Goal: Transaction & Acquisition: Purchase product/service

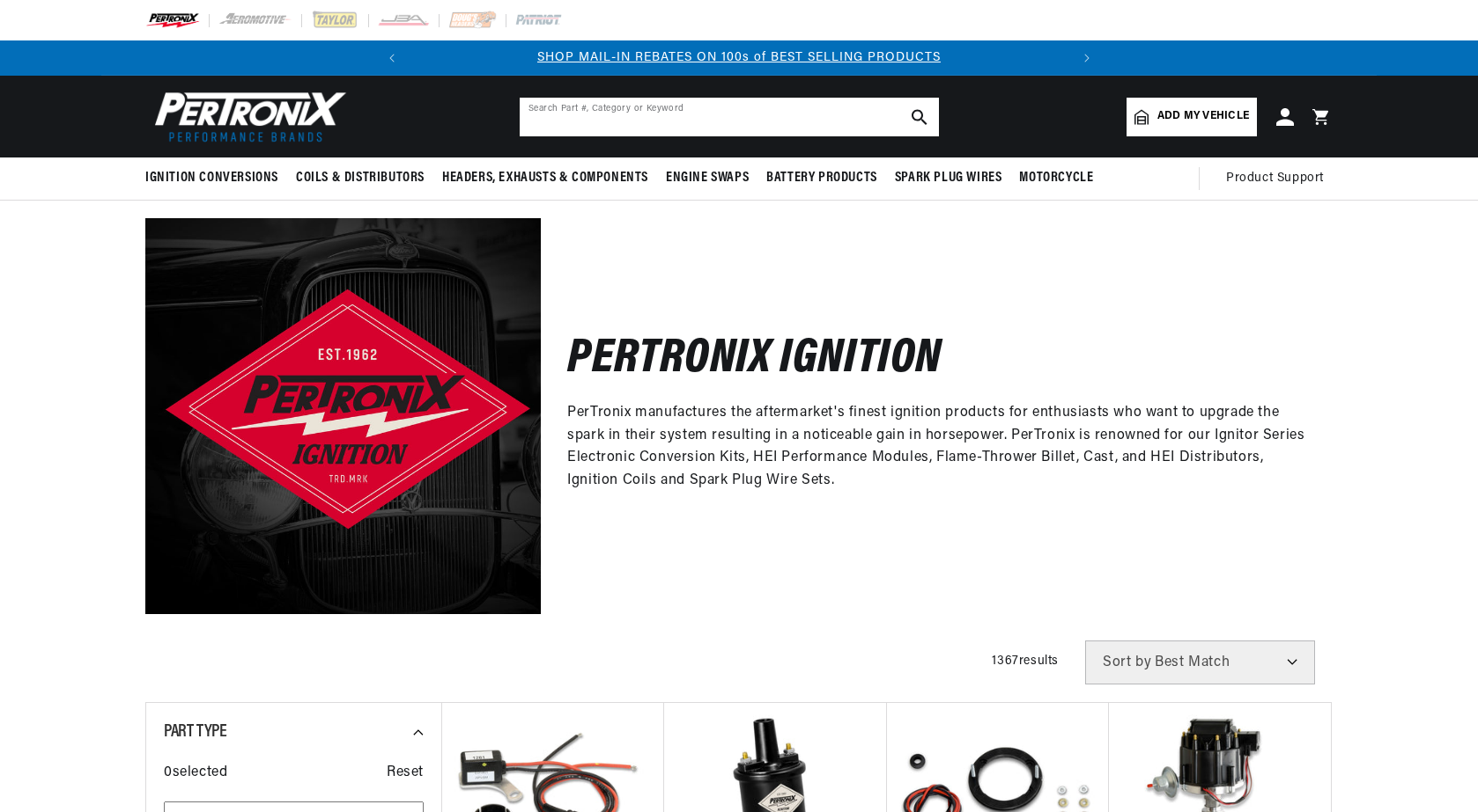
click at [646, 116] on input "text" at bounding box center [729, 117] width 419 height 39
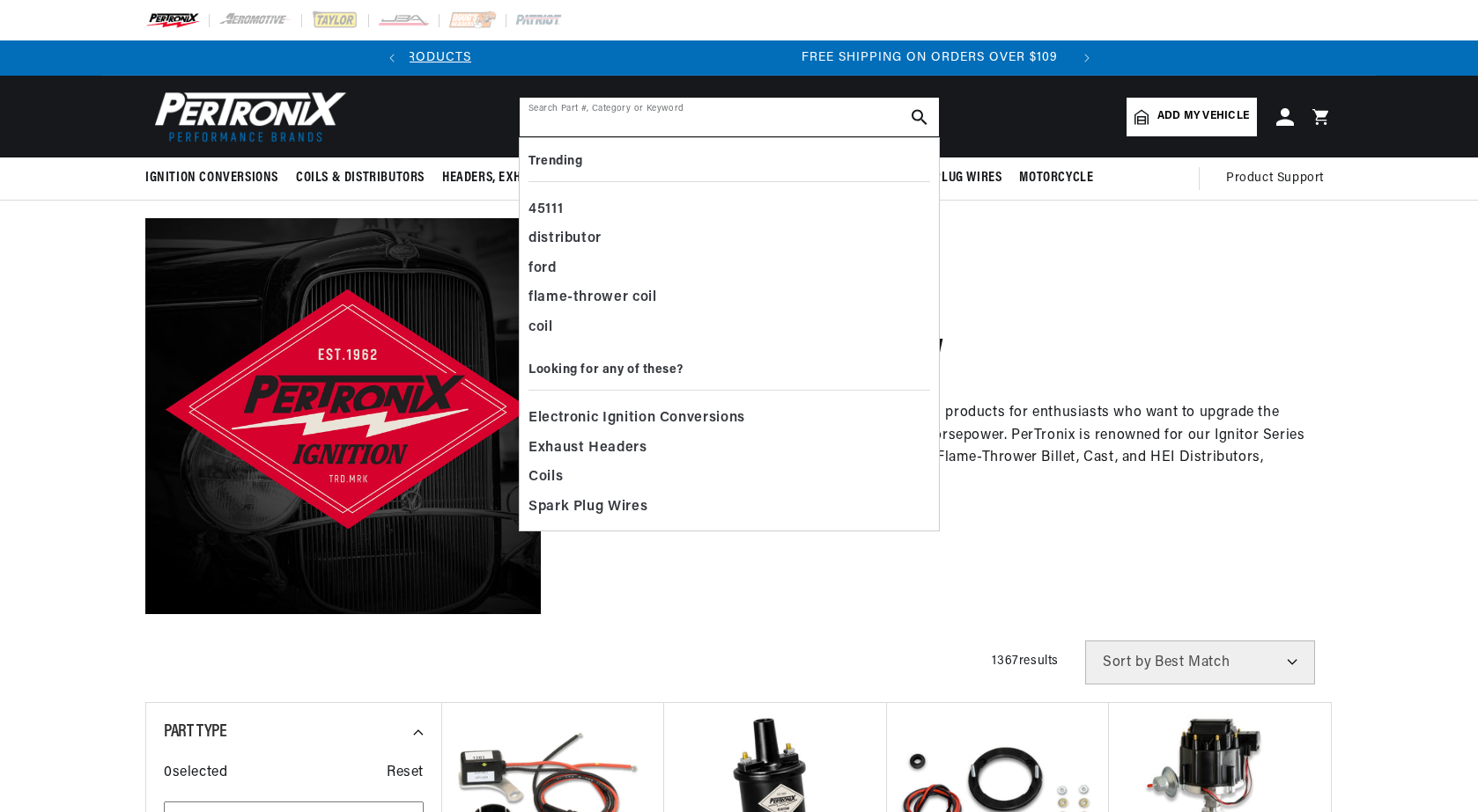
scroll to position [0, 691]
paste input "PerTronix D41-20A"
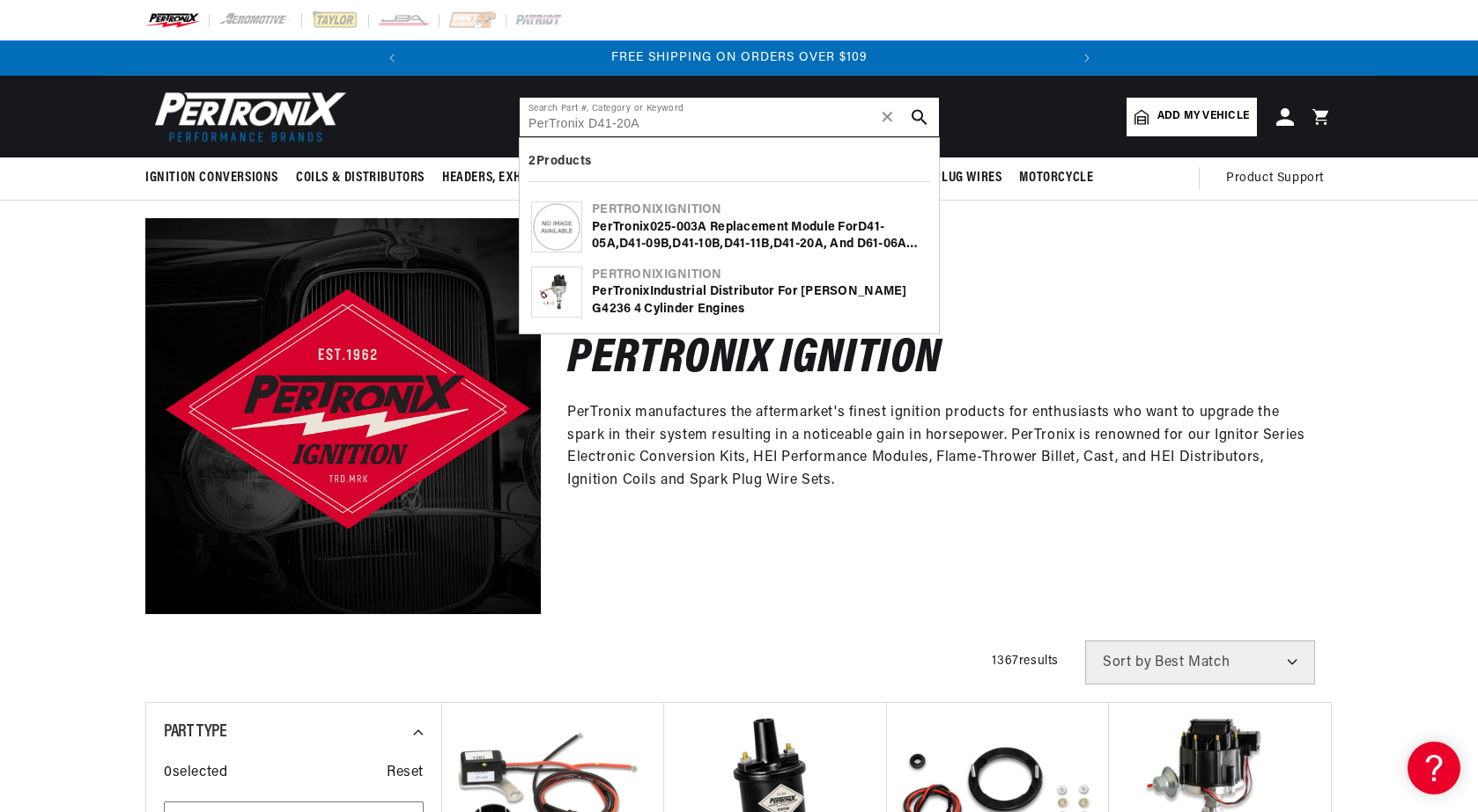
scroll to position [0, 658]
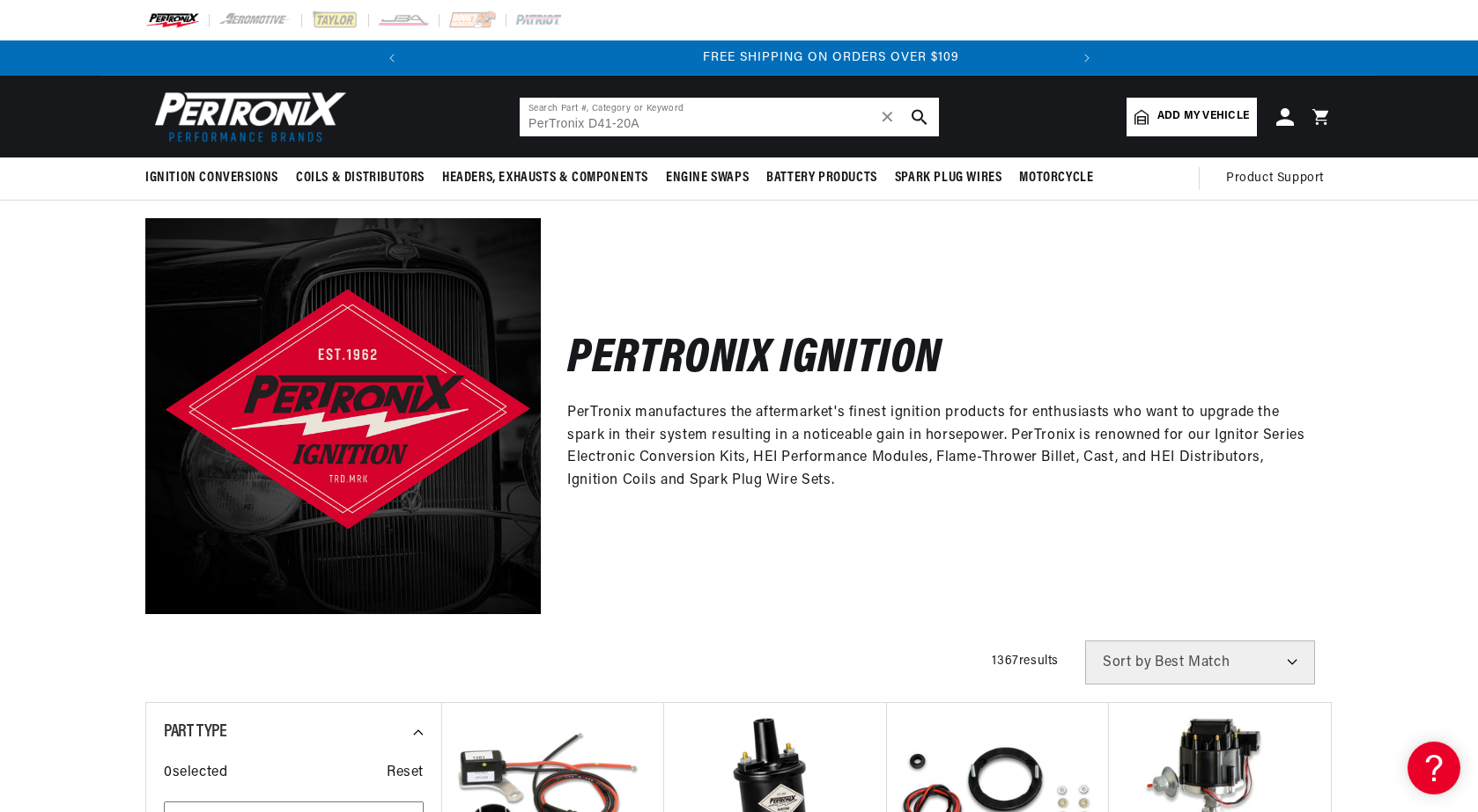
click at [646, 123] on input "PerTronix D41-20A" at bounding box center [729, 117] width 419 height 39
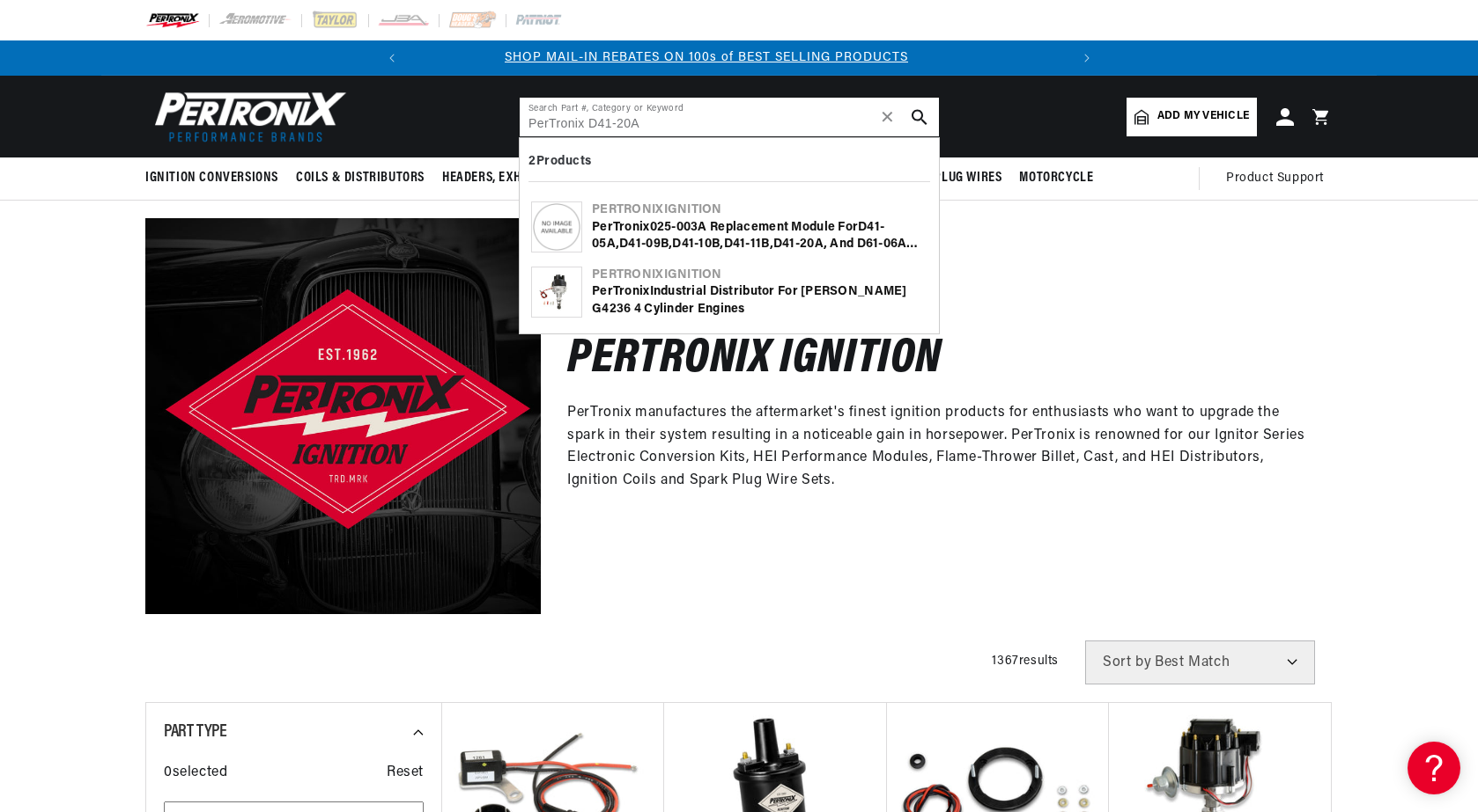
scroll to position [0, 0]
type input "D41-20A"
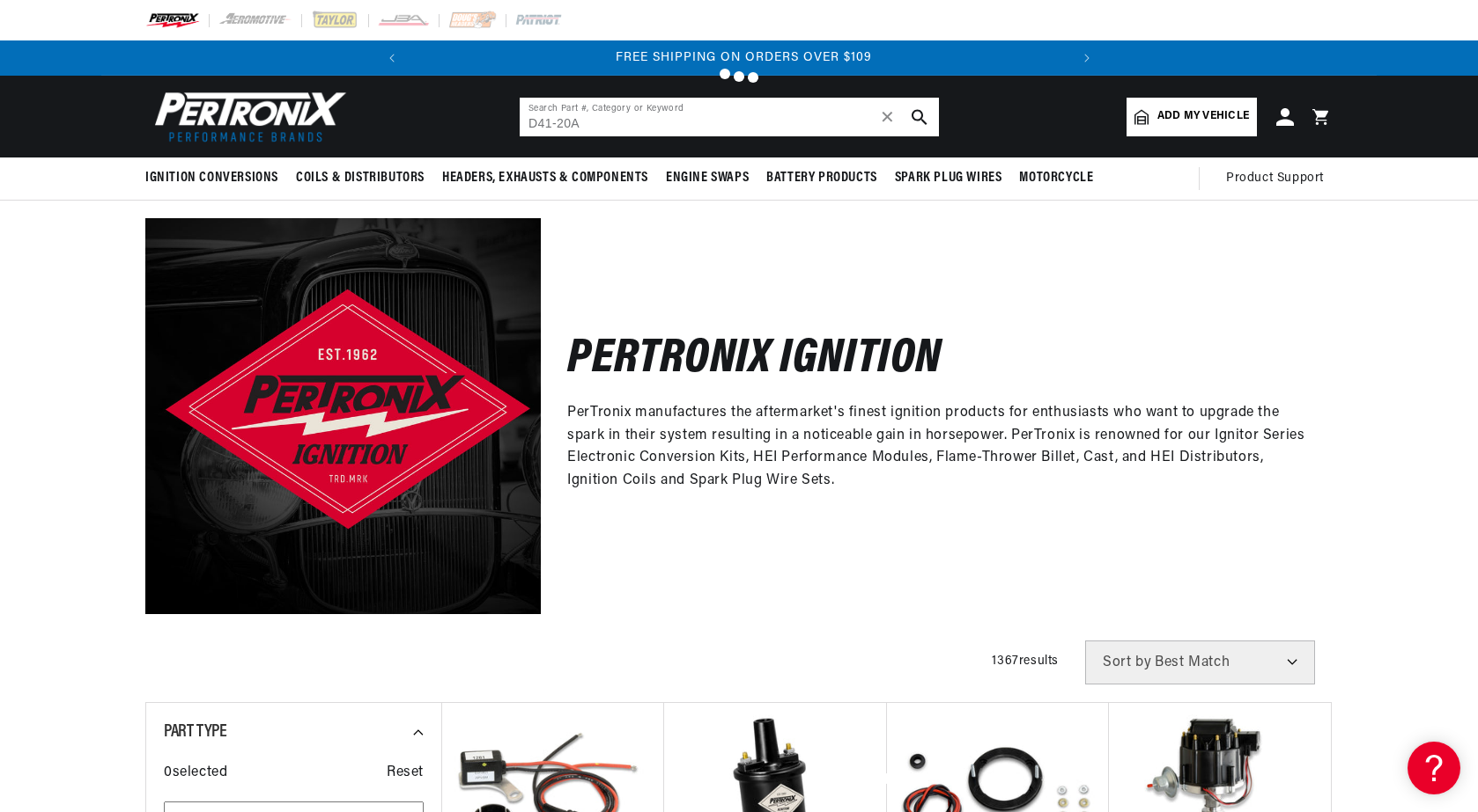
scroll to position [0, 658]
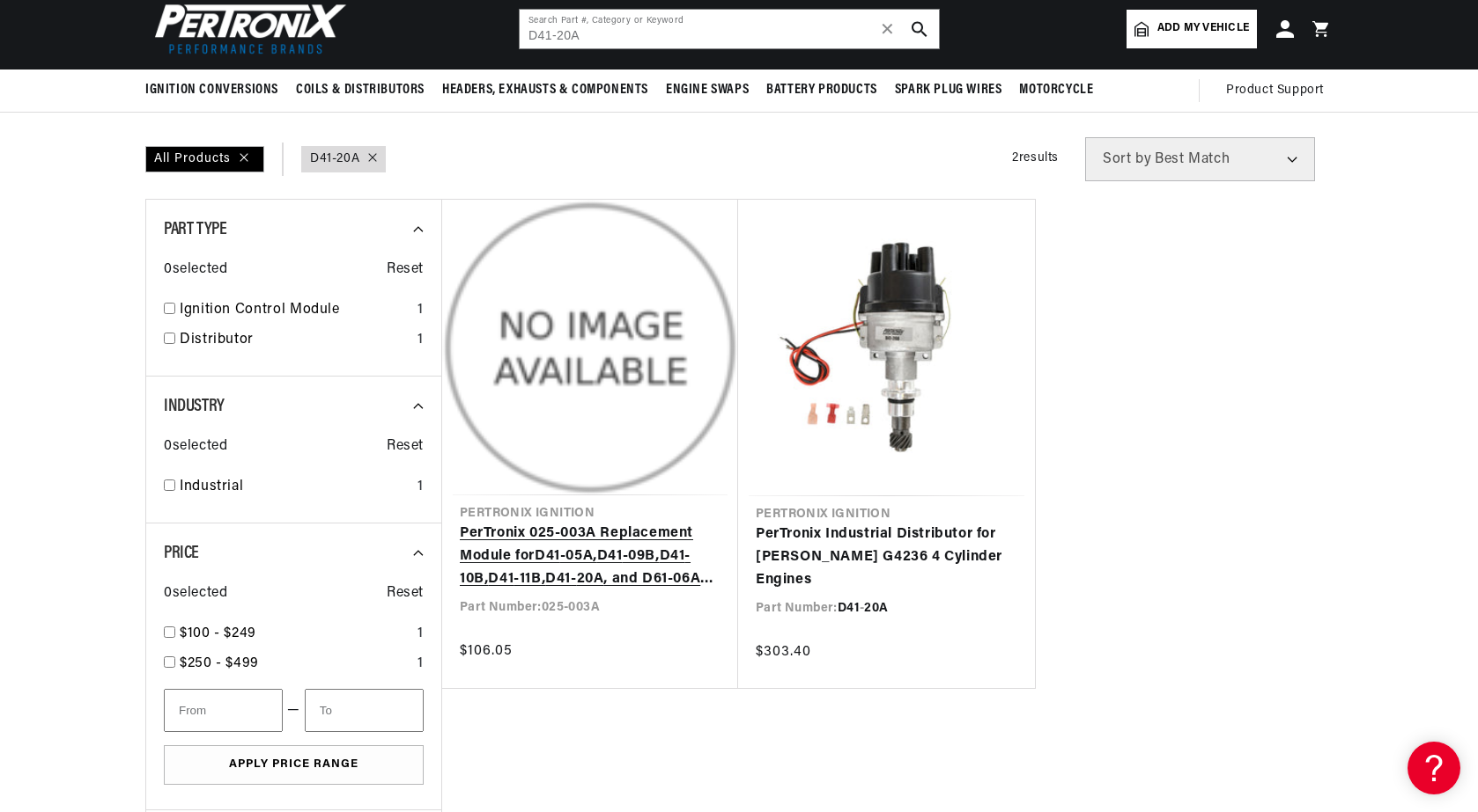
scroll to position [0, 658]
click at [633, 573] on link "PerTronix 025-003A Replacement Module for D41 -05A, D41 -09B, D41 -10B, D41 -11…" at bounding box center [590, 557] width 261 height 68
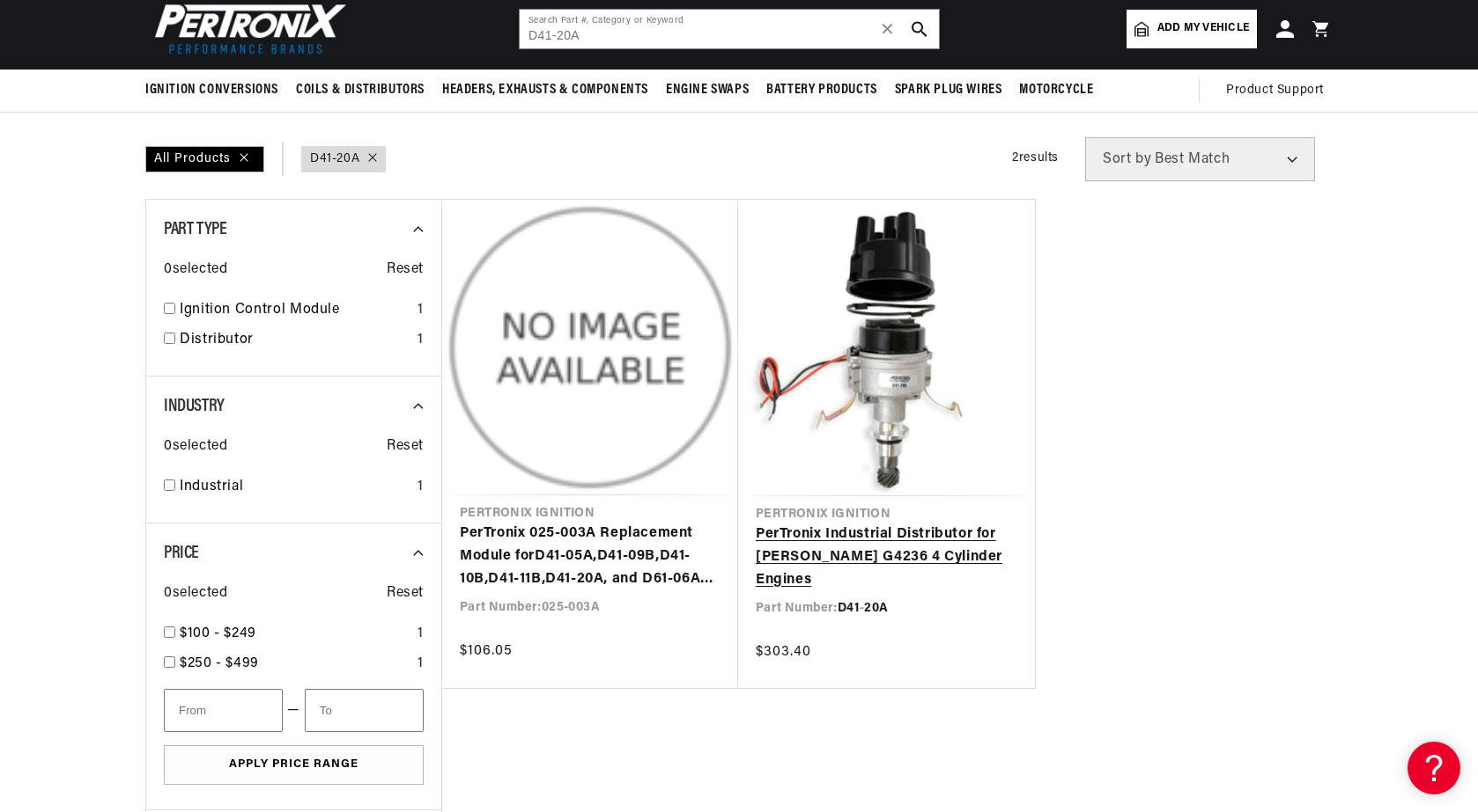
click at [860, 554] on link "PerTronix Industrial Distributor for [PERSON_NAME] G4236 4 Cylinder Engines" at bounding box center [886, 557] width 262 height 68
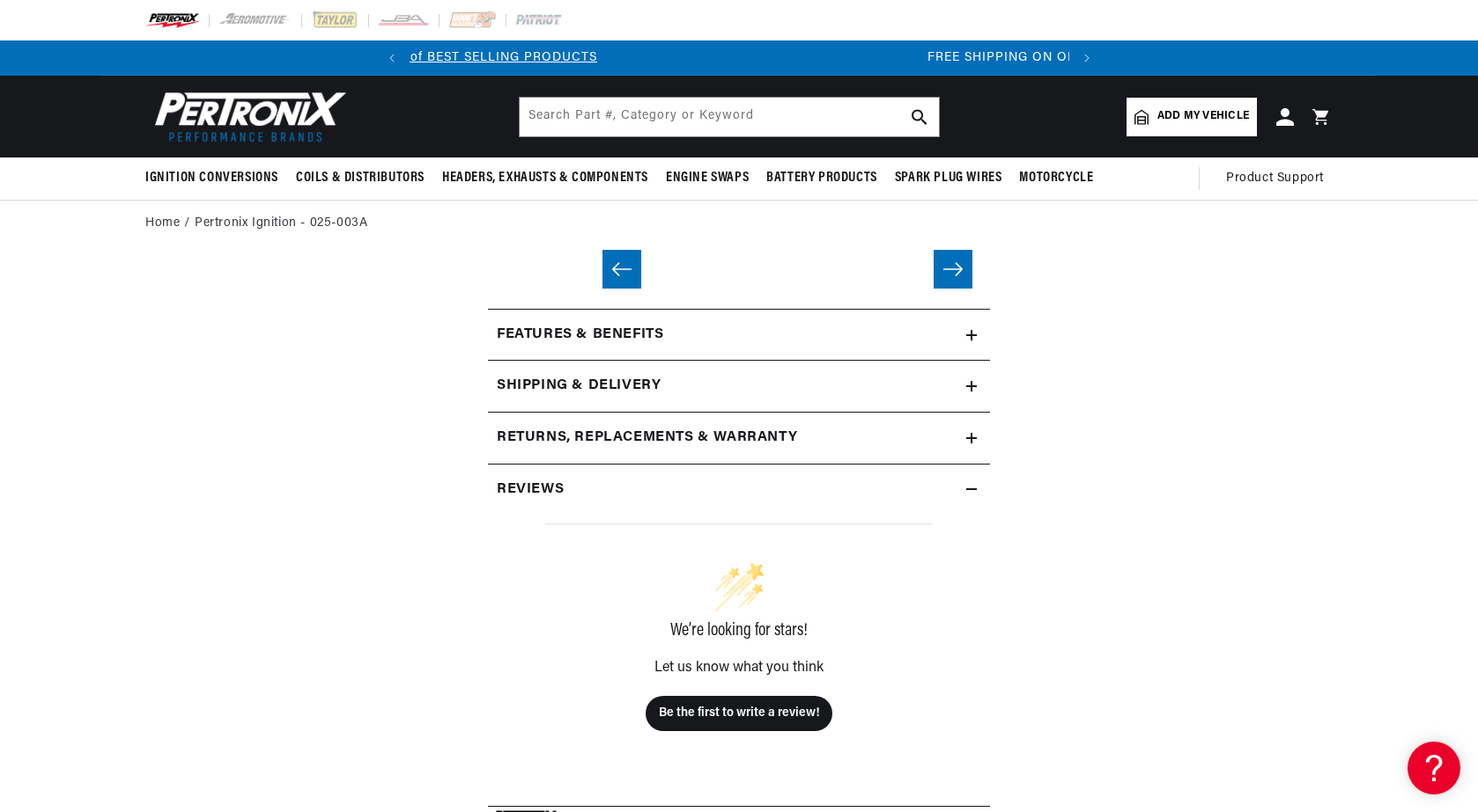
scroll to position [0, 658]
click at [974, 335] on icon at bounding box center [971, 335] width 11 height 0
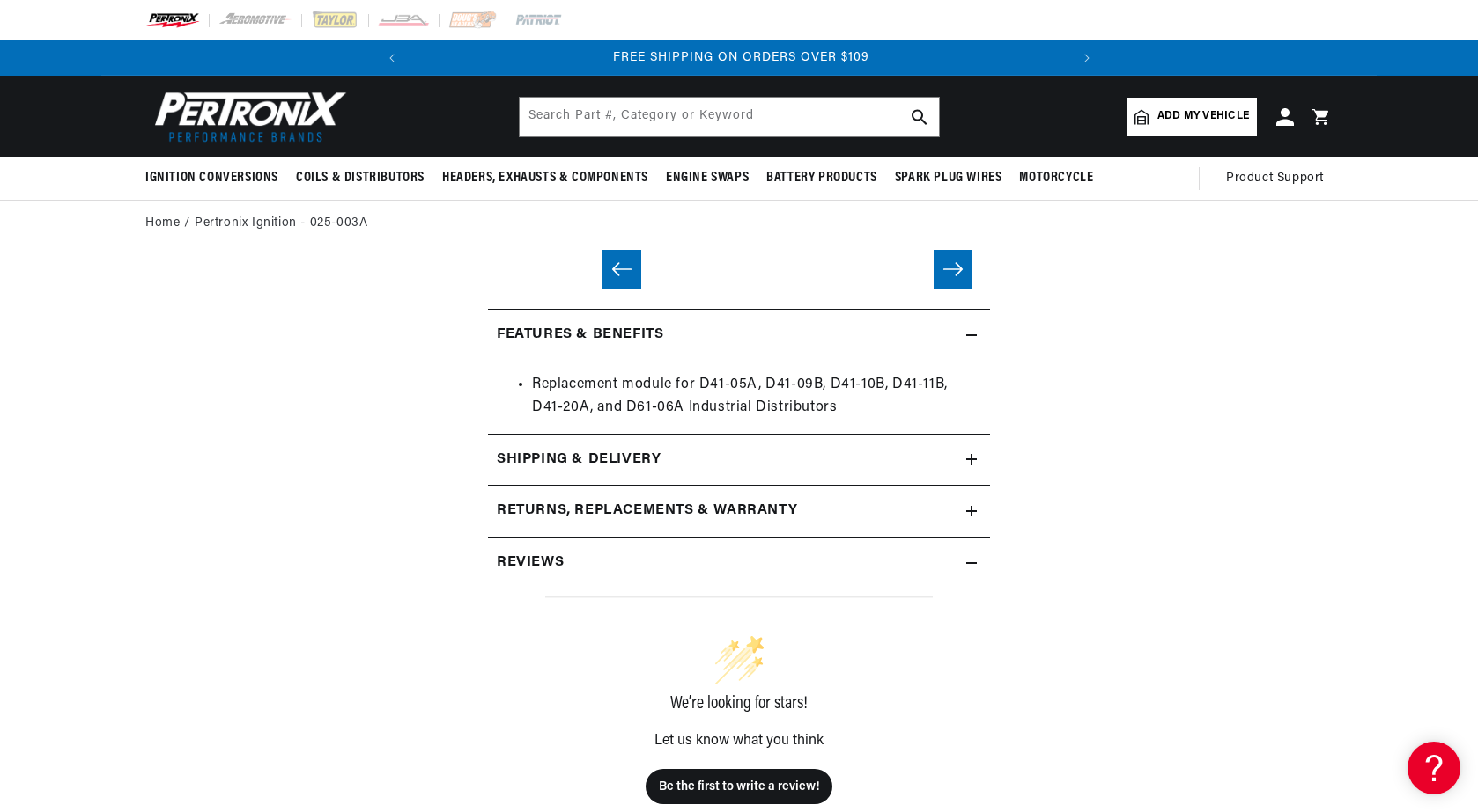
click at [972, 459] on icon at bounding box center [972, 459] width 0 height 11
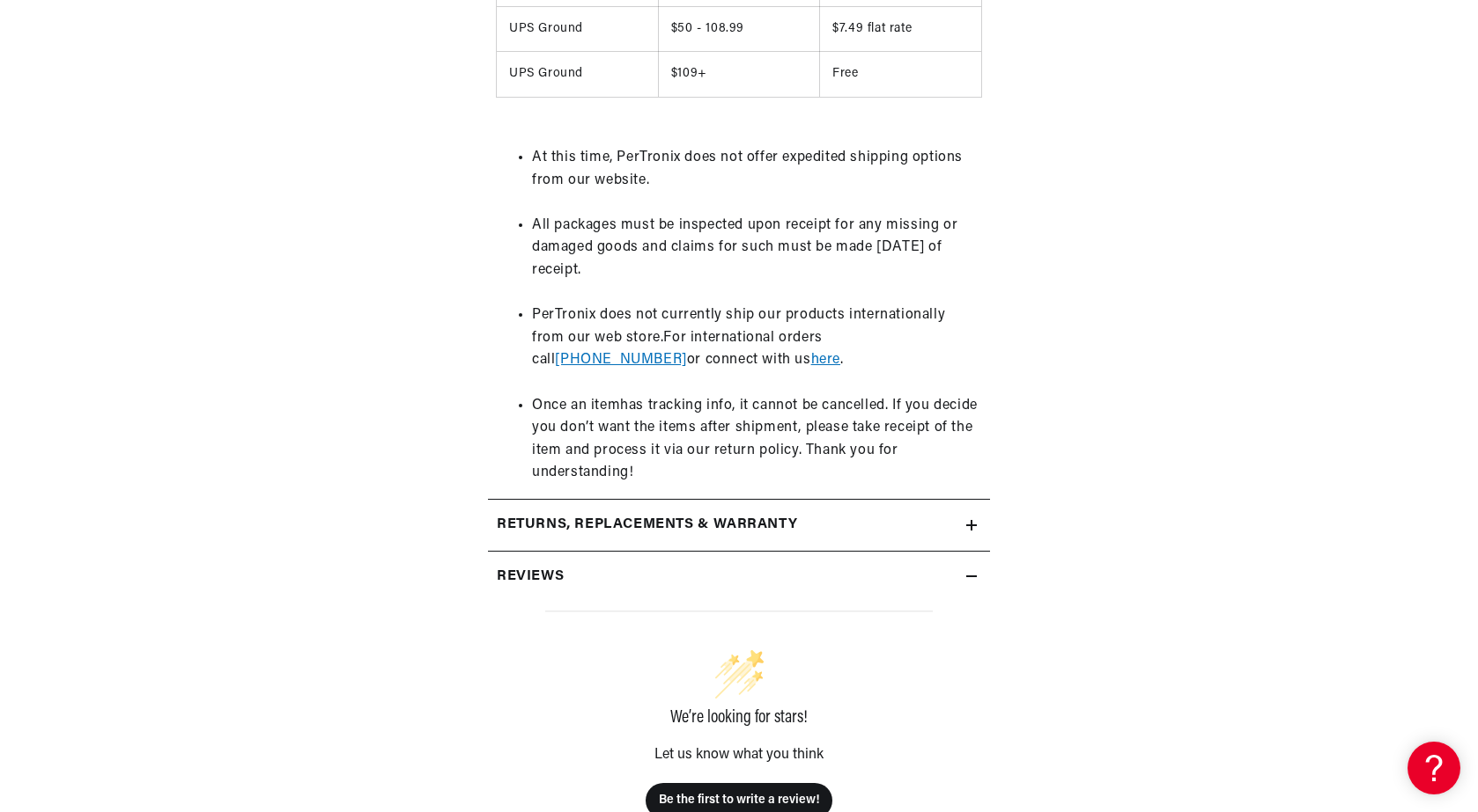
scroll to position [704, 0]
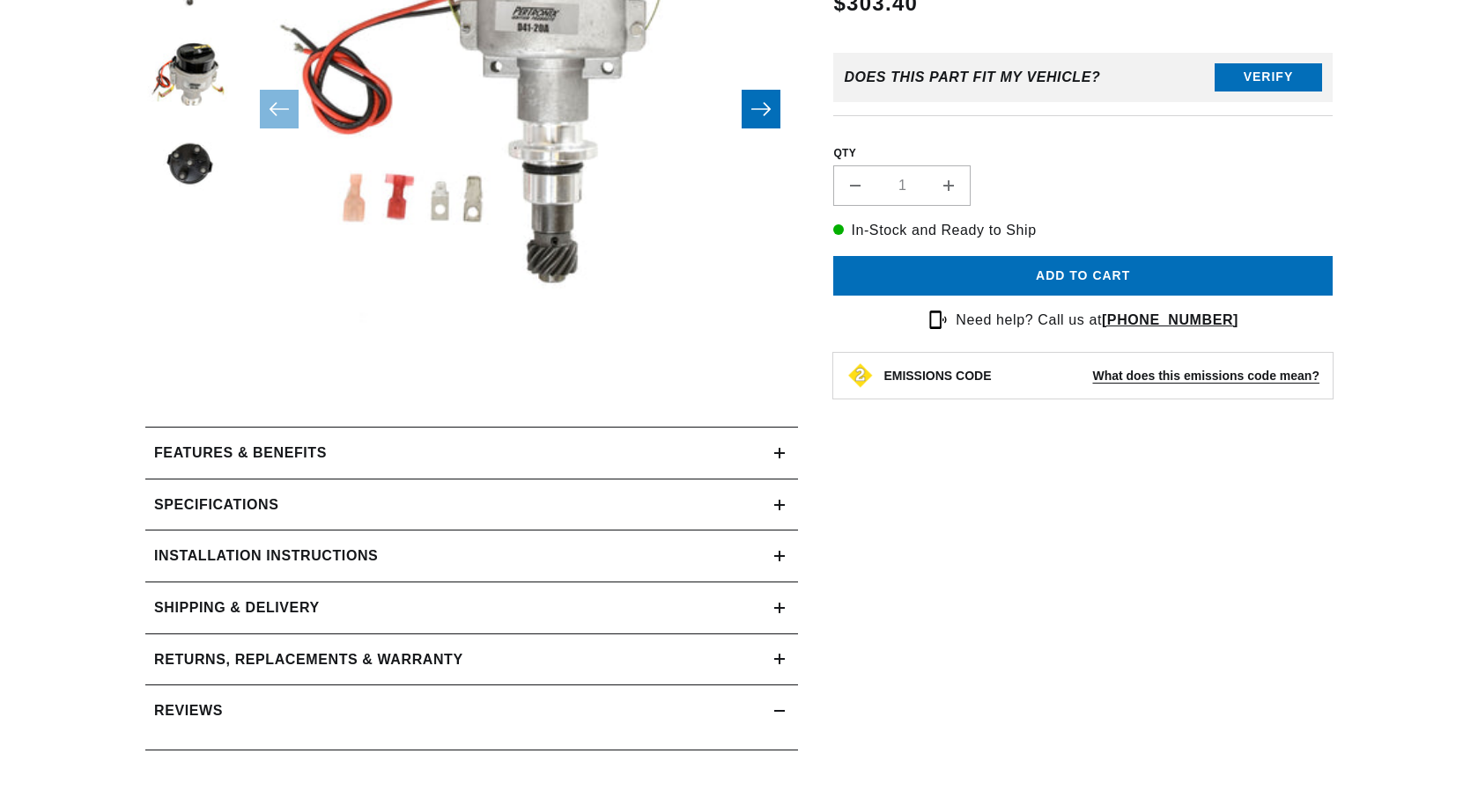
scroll to position [440, 0]
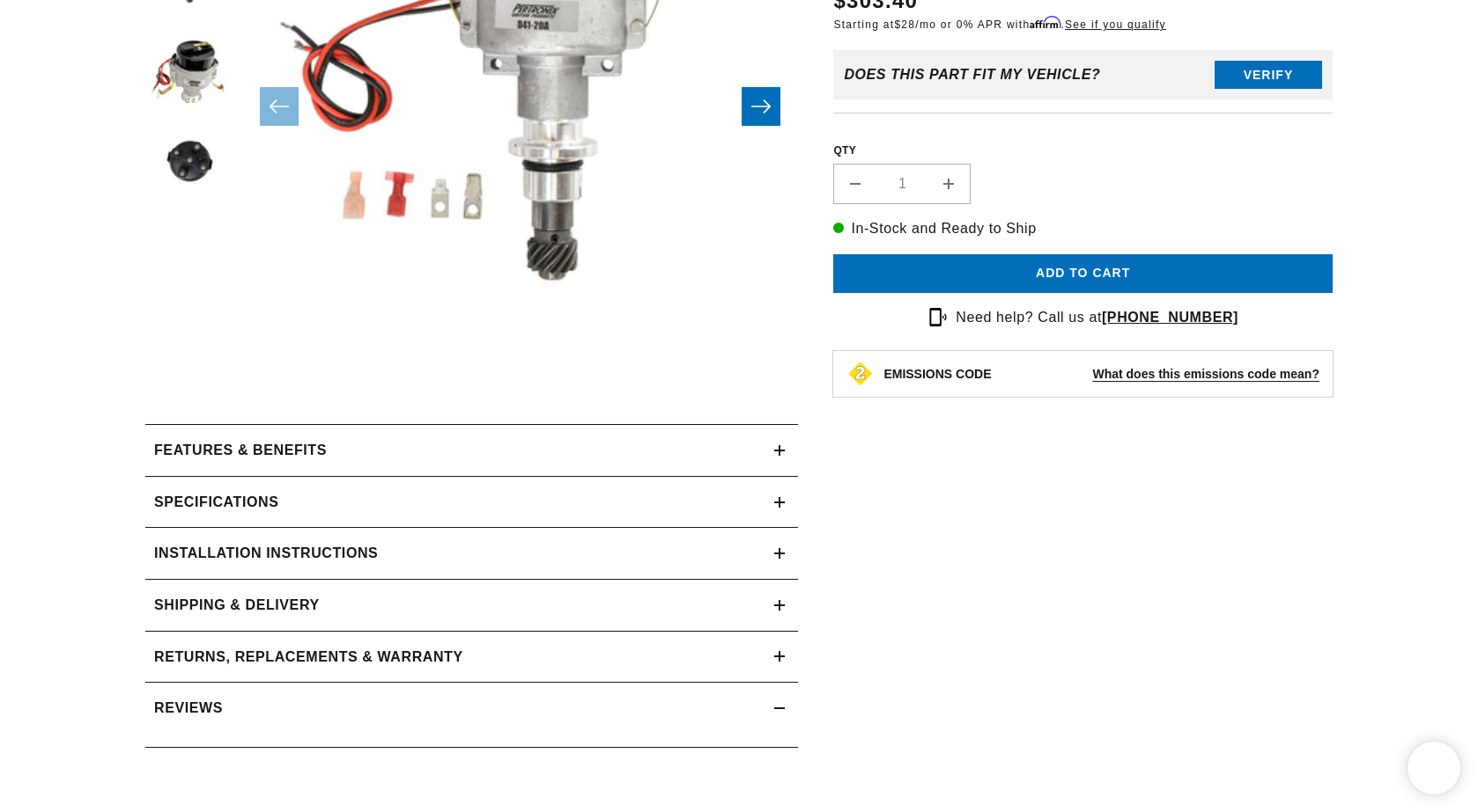
click at [777, 446] on icon at bounding box center [779, 450] width 11 height 11
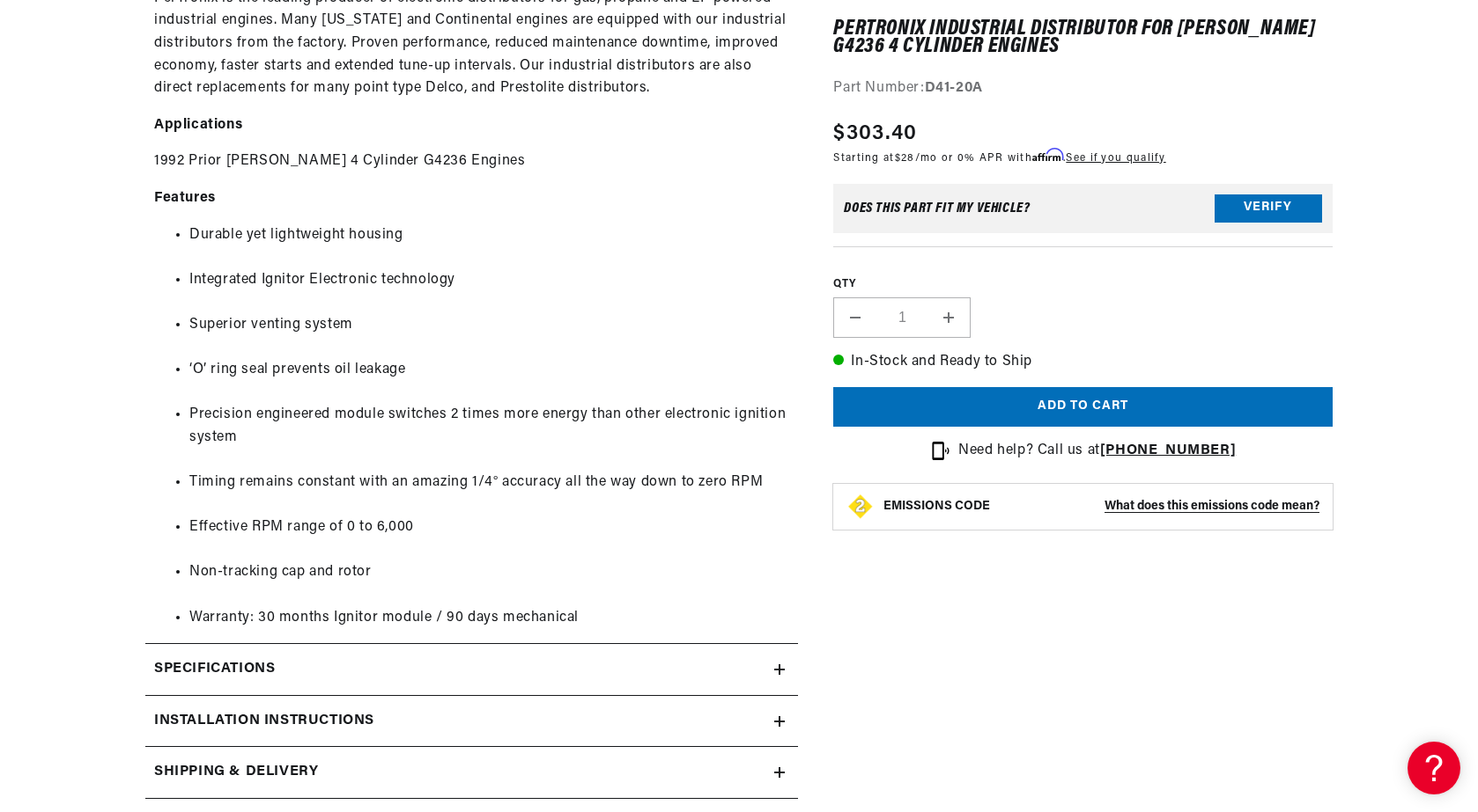
scroll to position [968, 0]
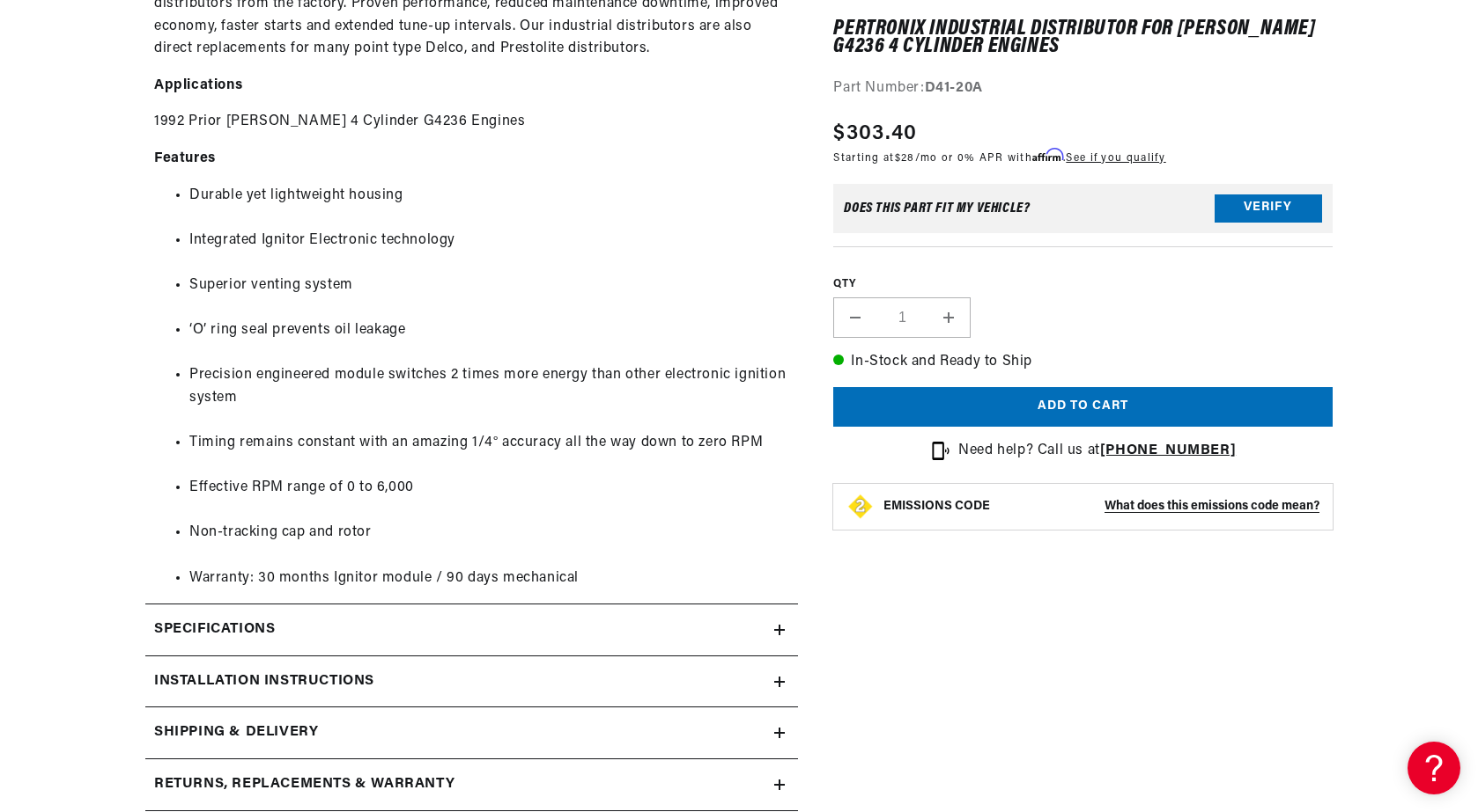
click at [784, 626] on icon at bounding box center [779, 630] width 11 height 11
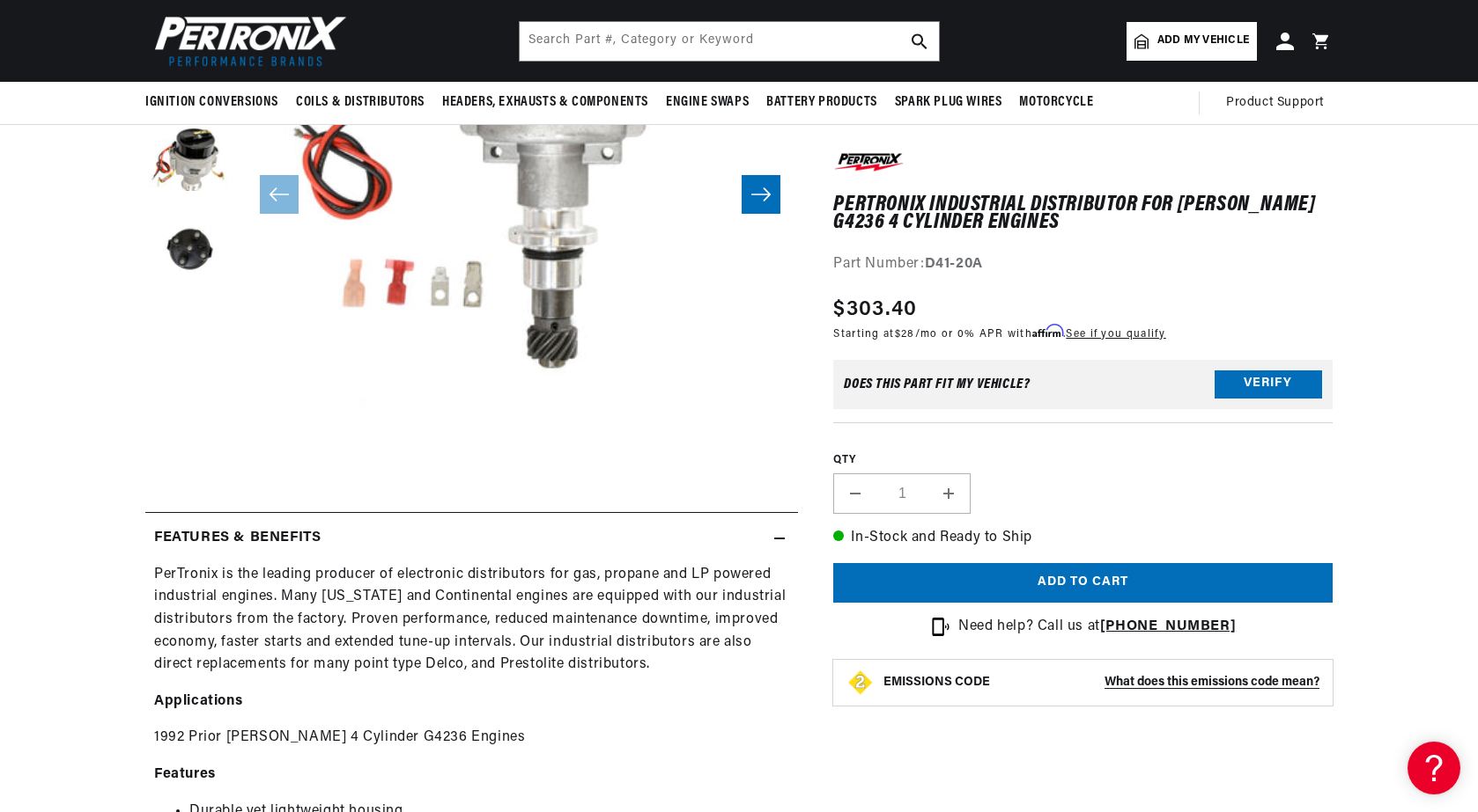
scroll to position [0, 658]
click at [1302, 385] on button "Verify" at bounding box center [1267, 384] width 107 height 28
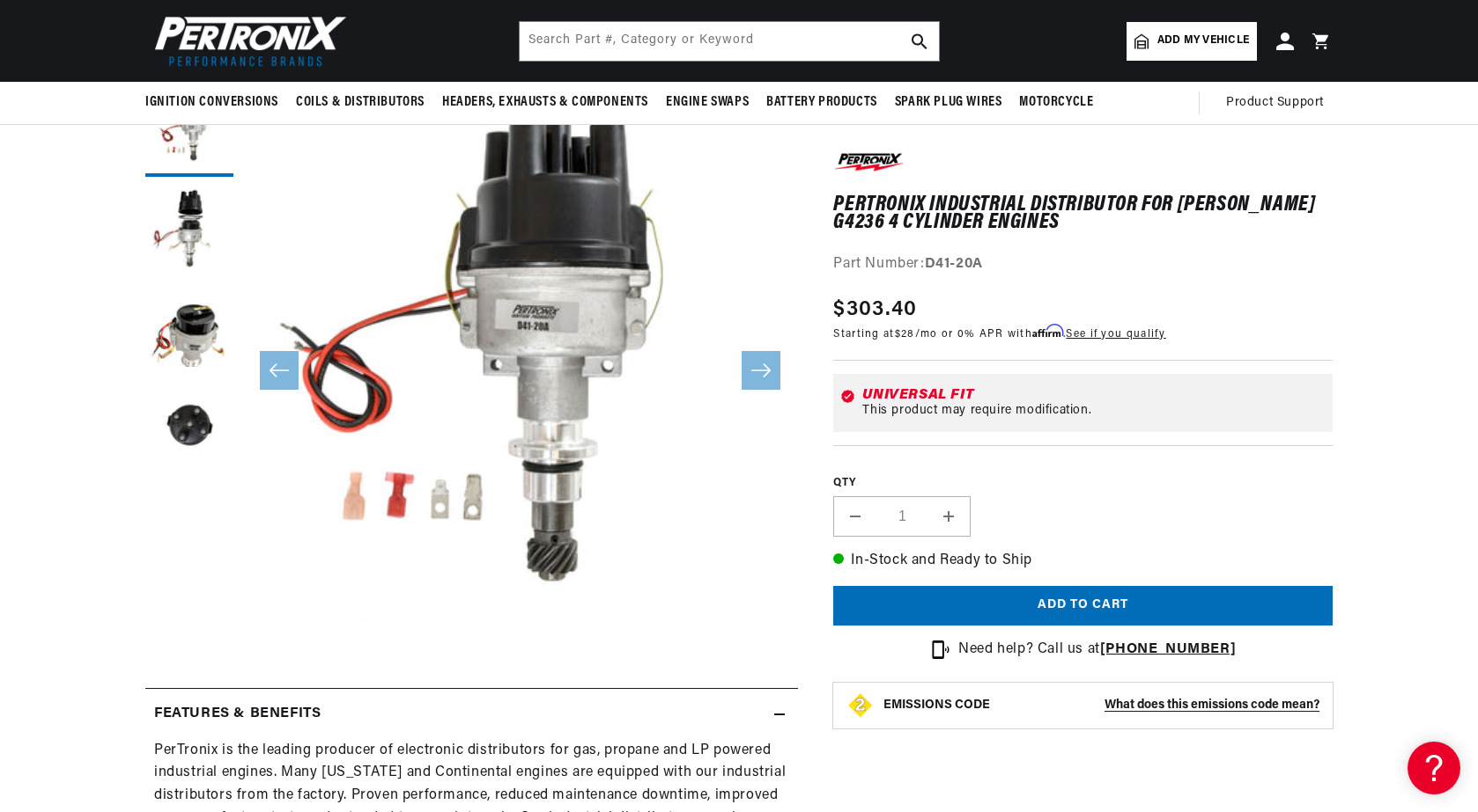
scroll to position [0, 0]
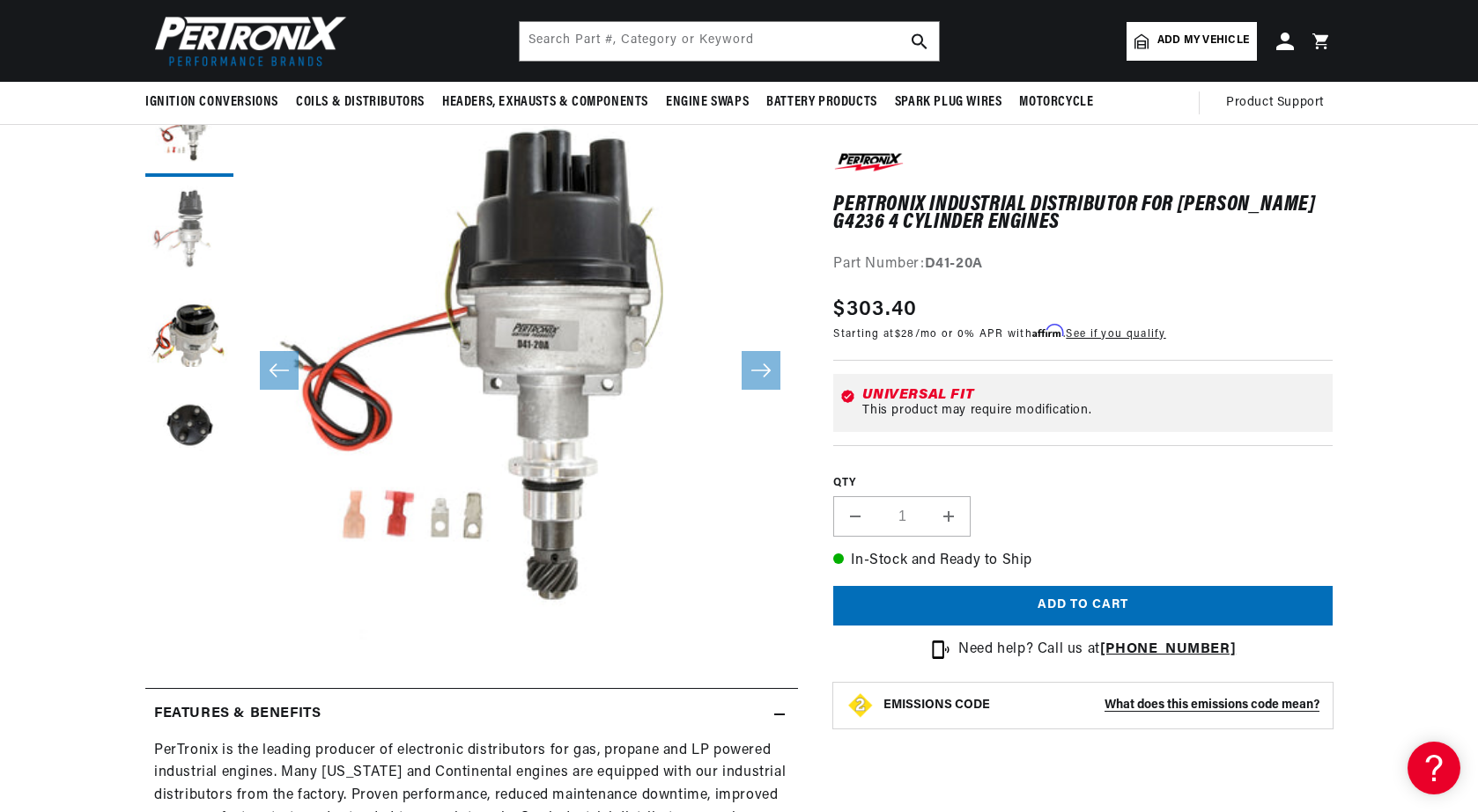
click at [187, 242] on button "Load image 2 in gallery view" at bounding box center [188, 229] width 88 height 88
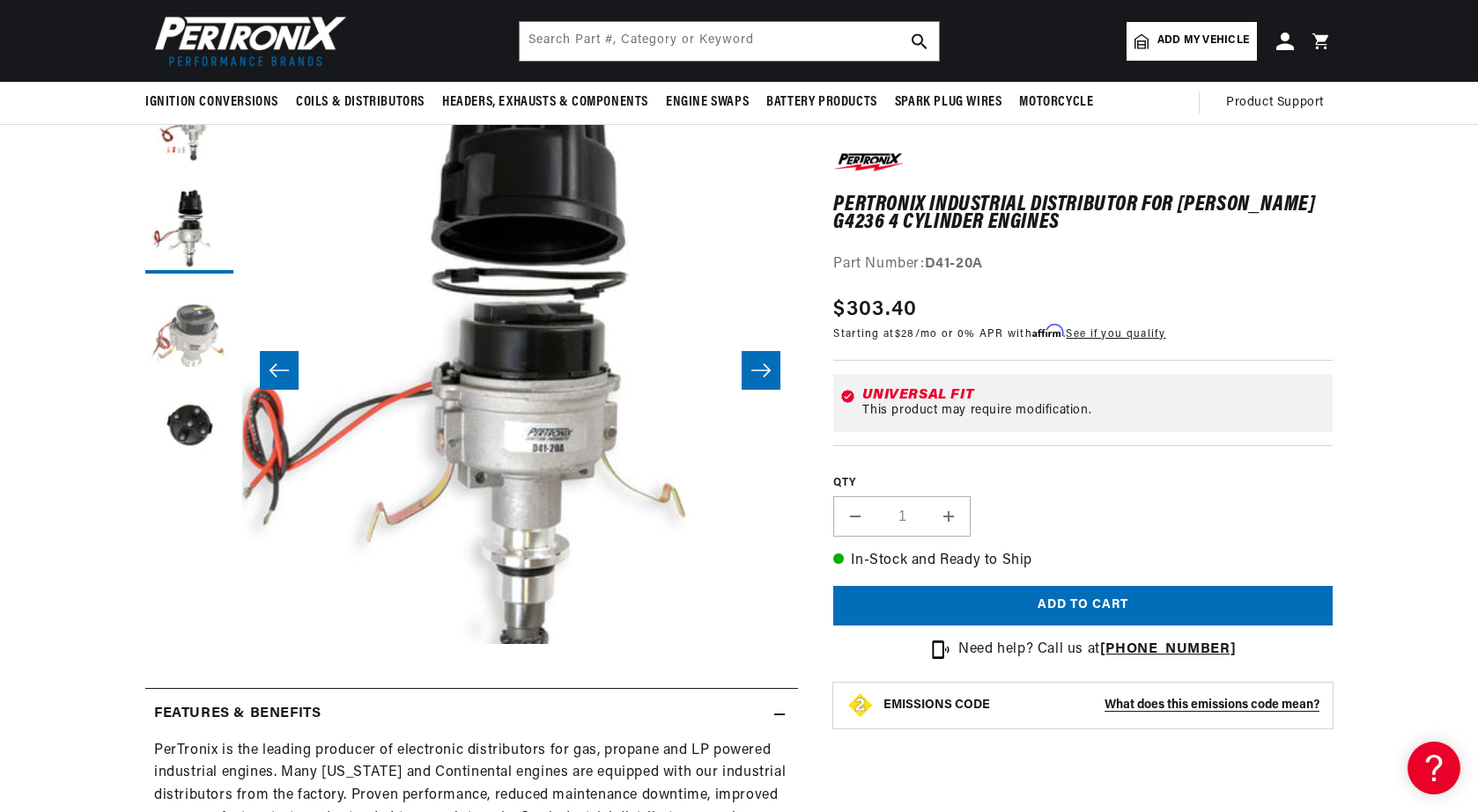
click at [201, 330] on button "Load image 3 in gallery view" at bounding box center [188, 326] width 88 height 88
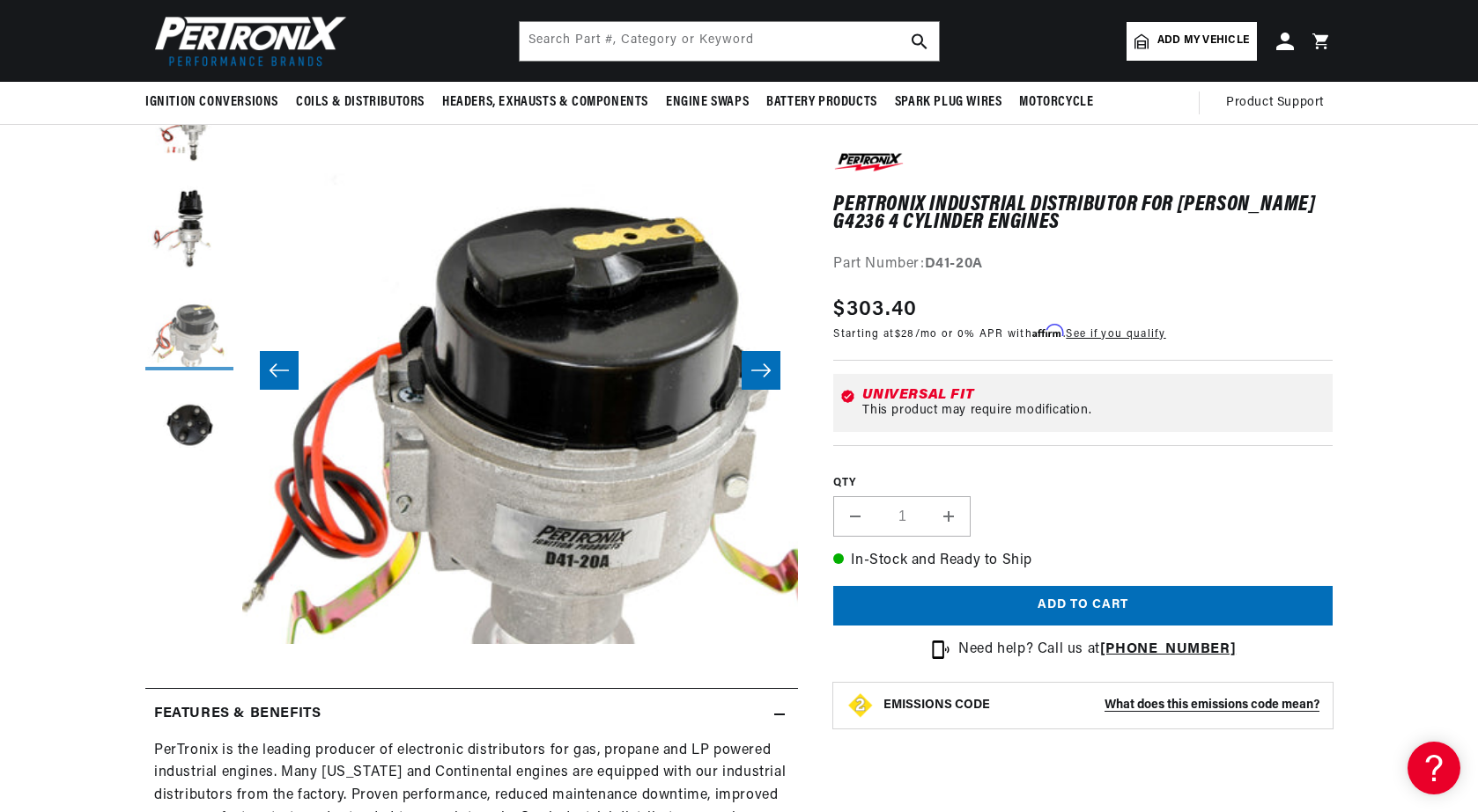
scroll to position [0, 1112]
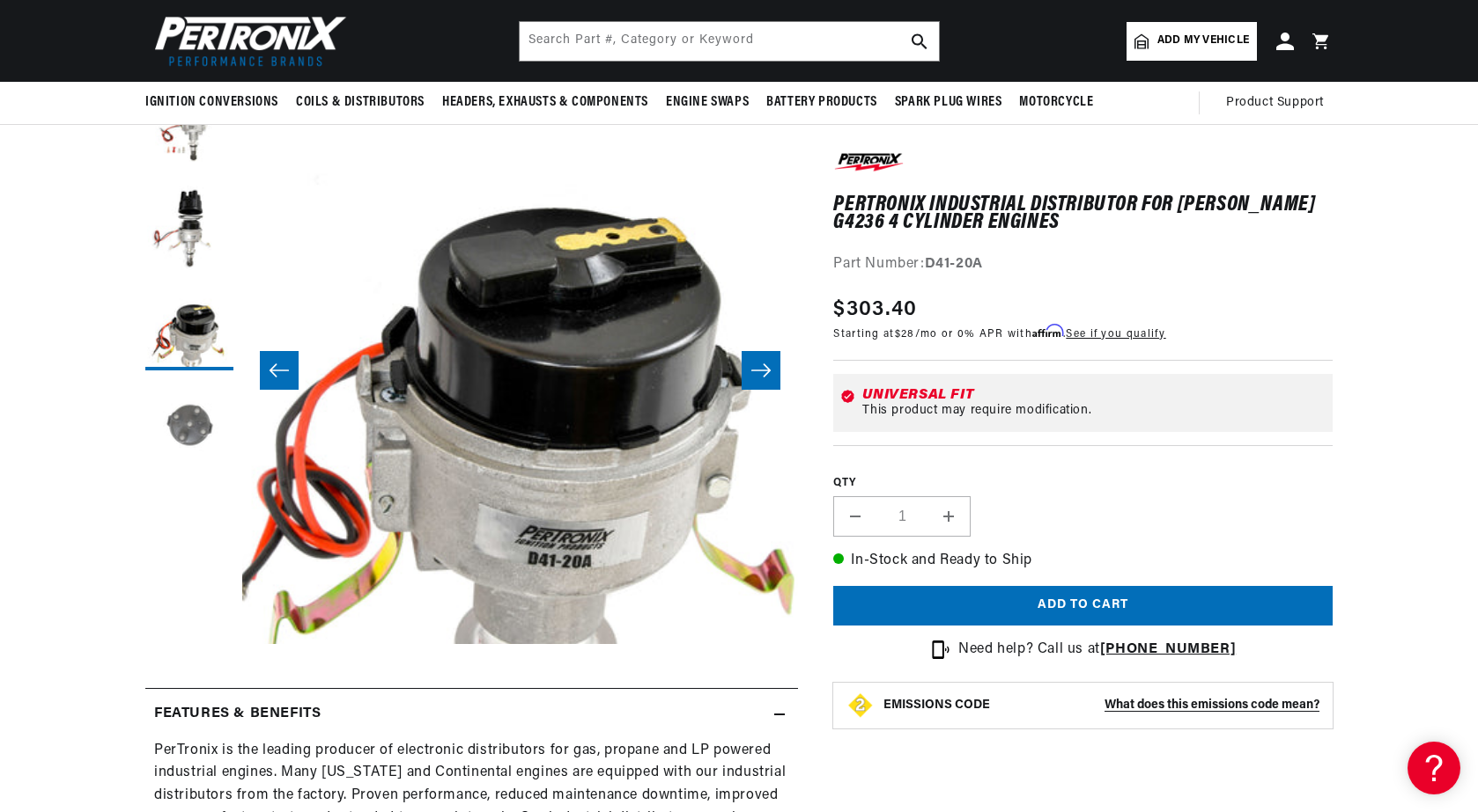
click at [196, 417] on button "Load image 4 in gallery view" at bounding box center [188, 423] width 88 height 88
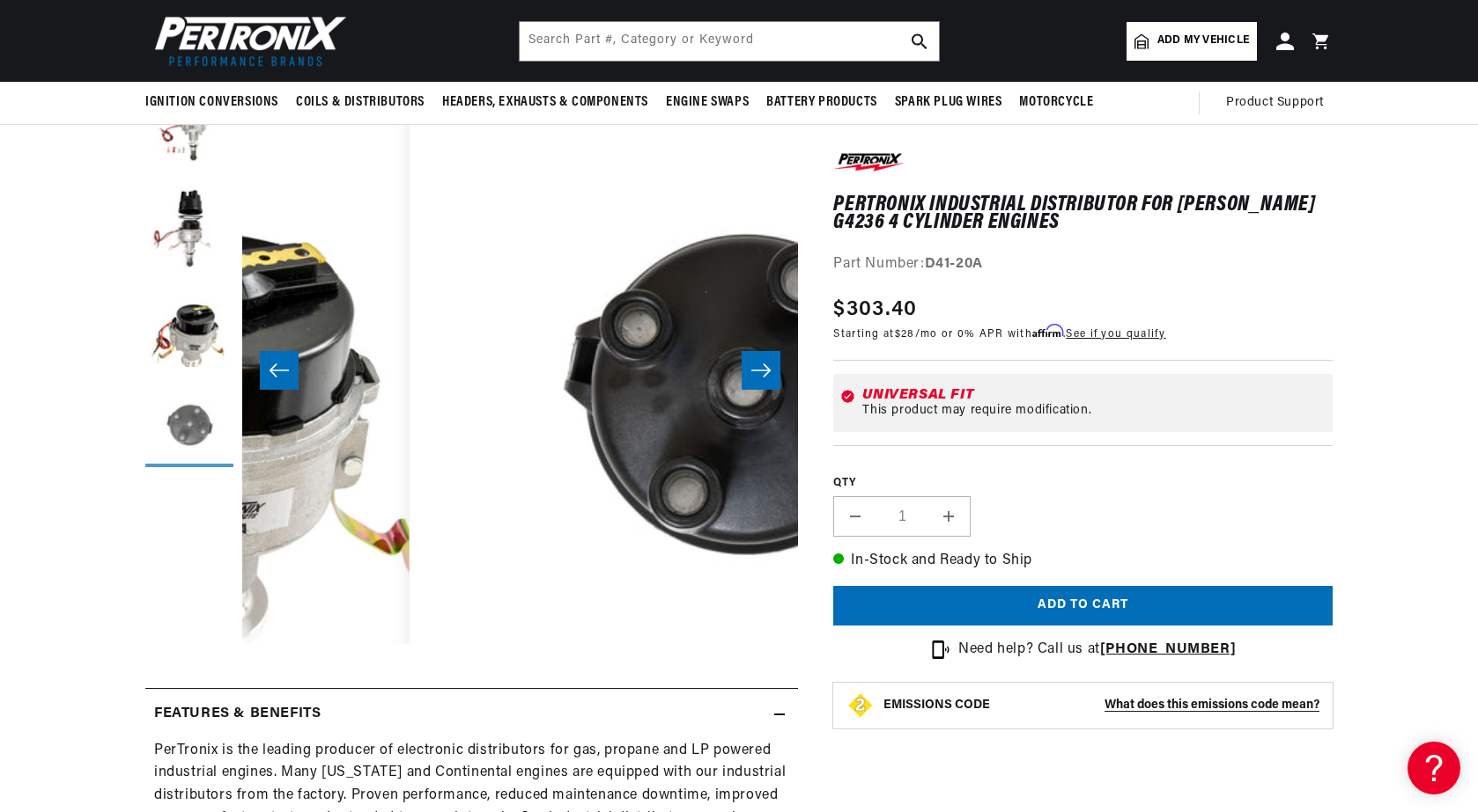
scroll to position [0, 1668]
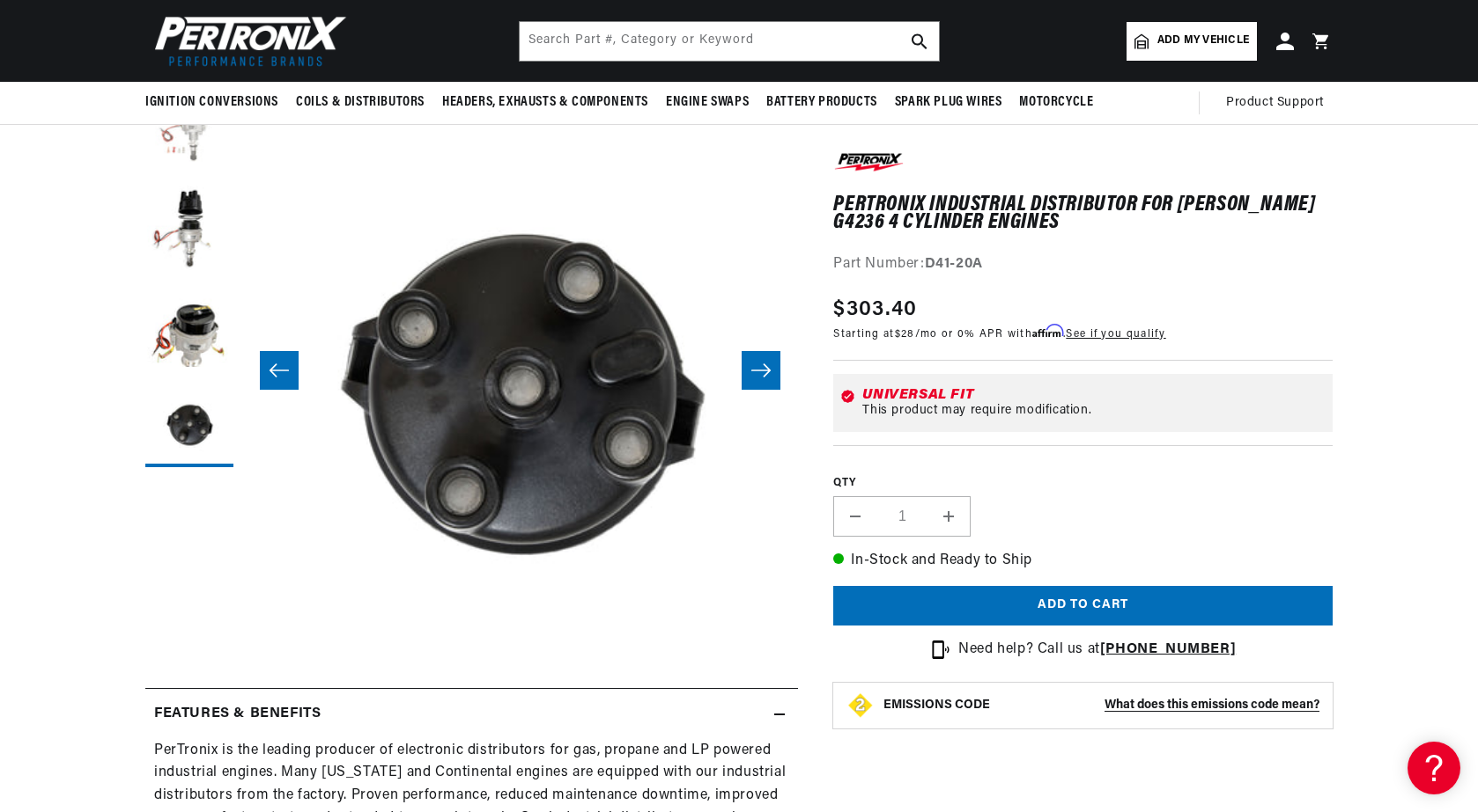
click at [190, 147] on button "Load image 1 in gallery view" at bounding box center [188, 132] width 88 height 88
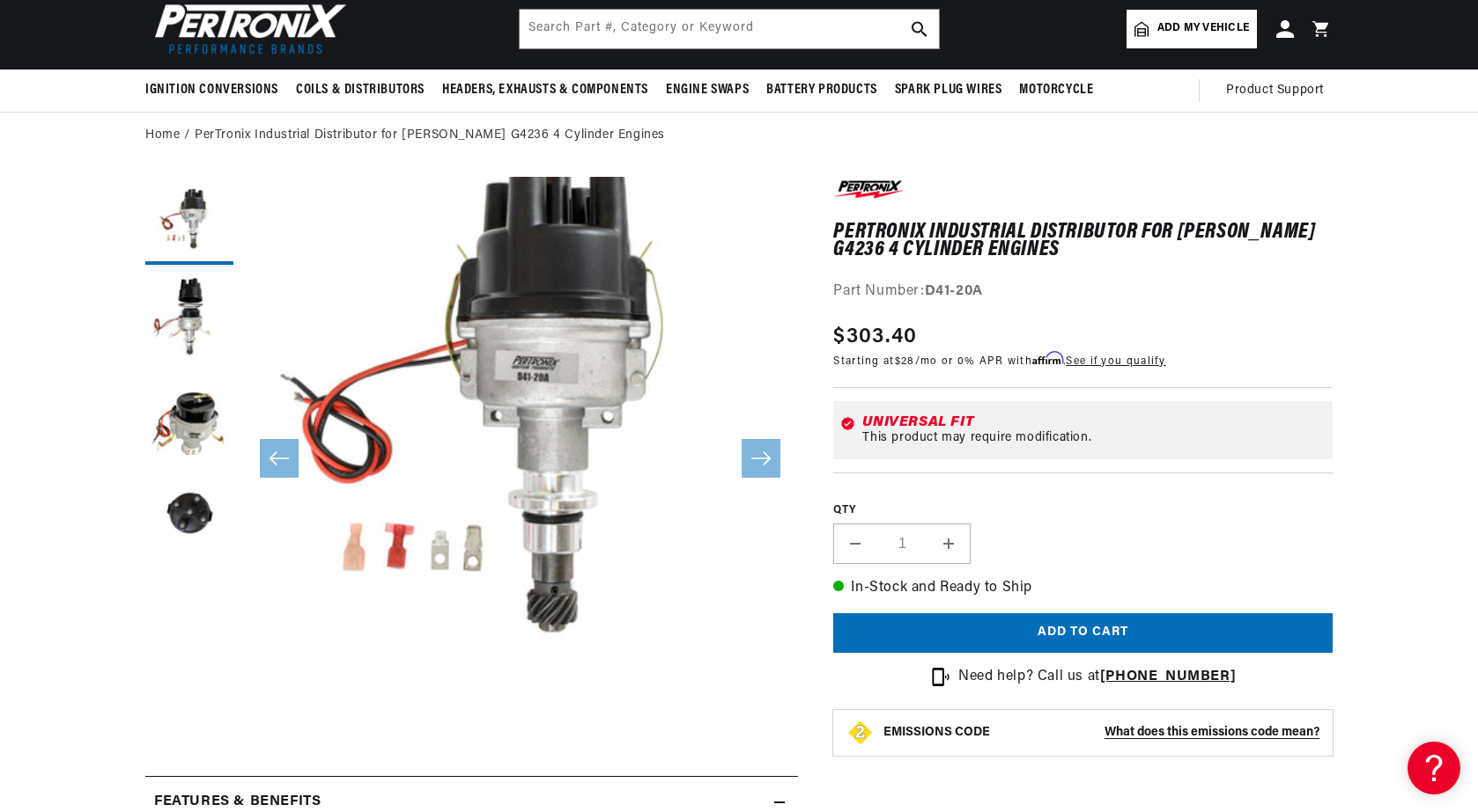
scroll to position [0, 658]
